Goal: Information Seeking & Learning: Learn about a topic

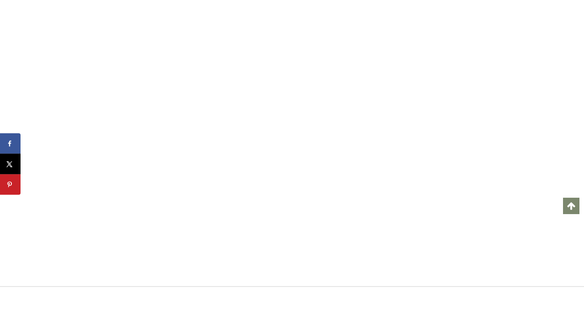
scroll to position [5840, 0]
